Goal: Find specific page/section

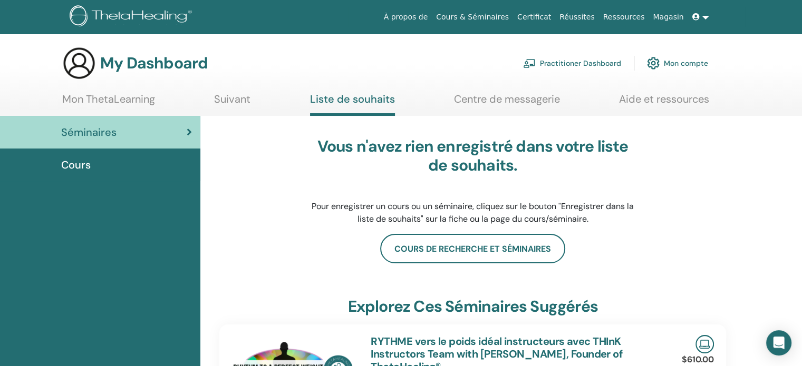
click at [551, 20] on link "Certificat" at bounding box center [534, 17] width 42 height 20
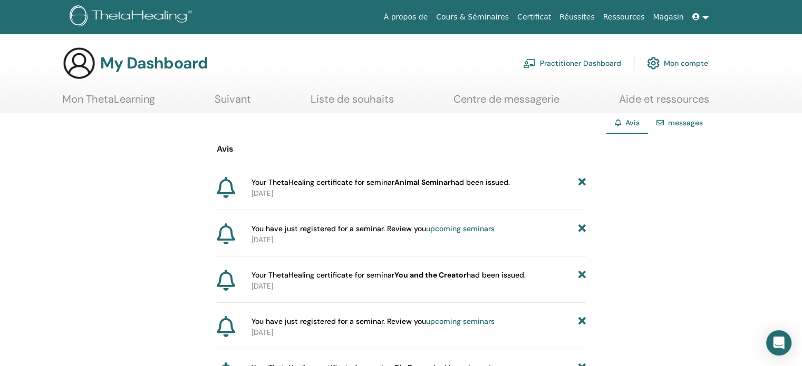
click at [490, 17] on link "Cours & Séminaires" at bounding box center [472, 17] width 81 height 20
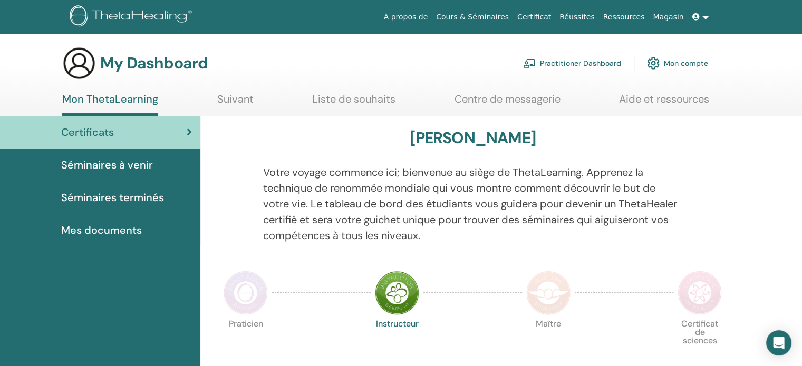
click at [106, 193] on span "Séminaires terminés" at bounding box center [112, 198] width 103 height 16
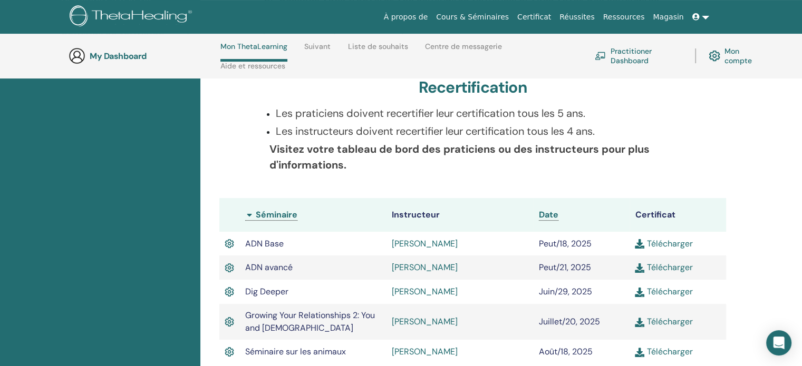
scroll to position [276, 0]
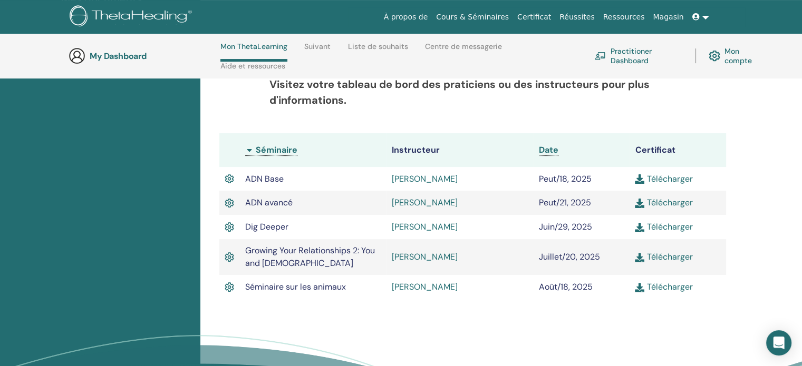
click at [635, 286] on img at bounding box center [639, 287] width 9 height 9
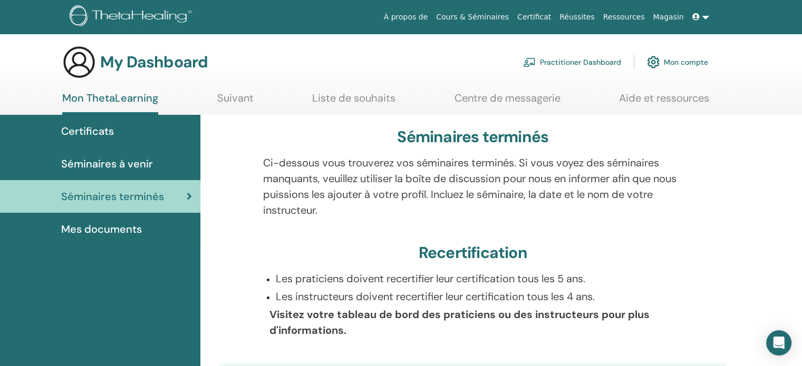
scroll to position [0, 0]
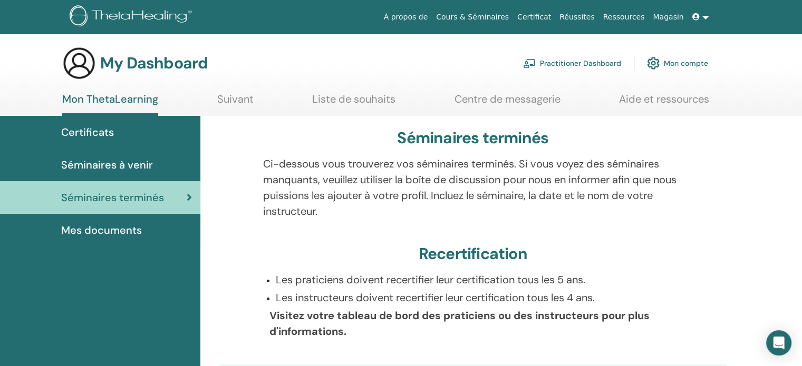
click at [106, 162] on span "Séminaires à venir" at bounding box center [107, 165] width 92 height 16
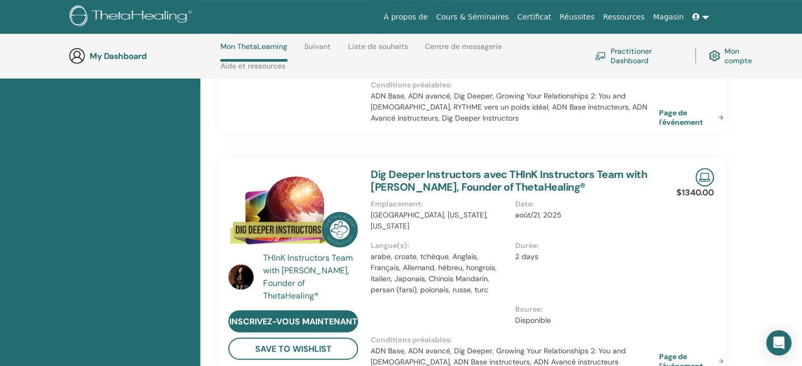
scroll to position [424, 0]
